Goal: Find specific page/section: Find specific page/section

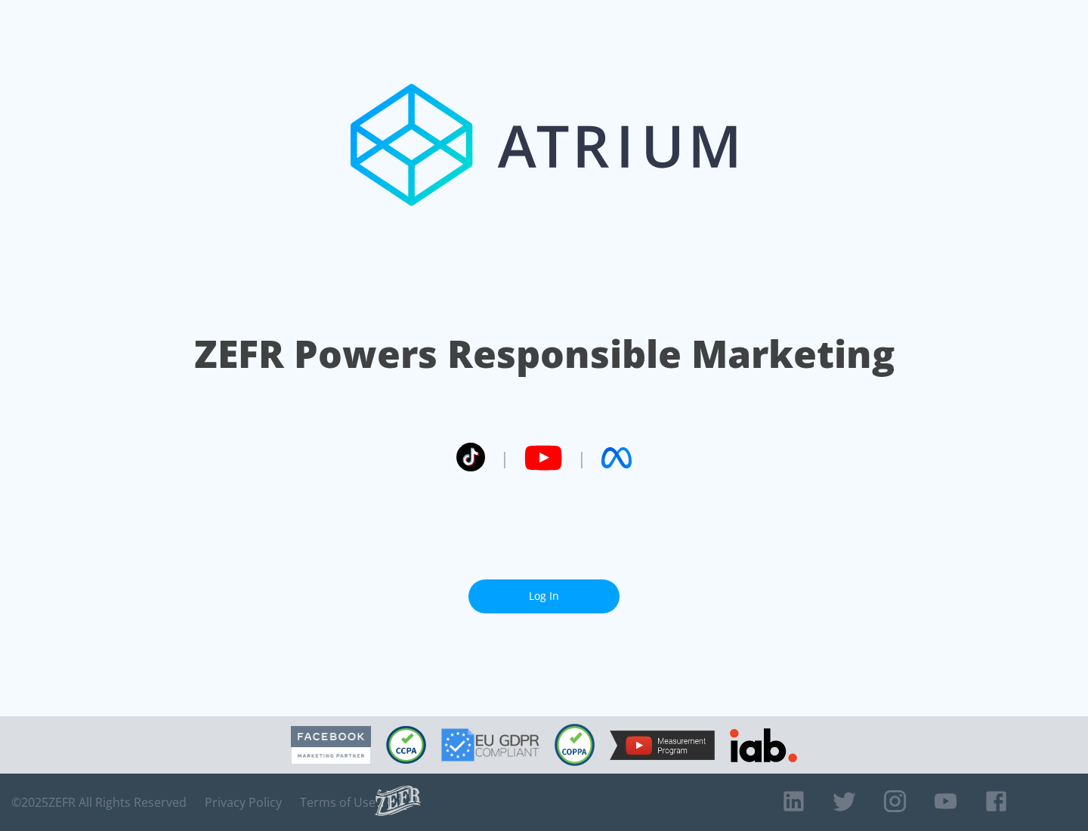
click at [544, 590] on link "Log In" at bounding box center [543, 597] width 151 height 34
